Goal: Information Seeking & Learning: Check status

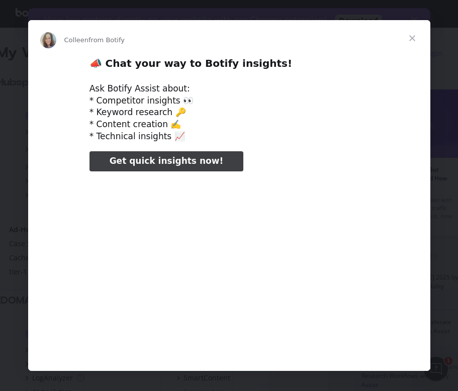
type input "25175"
